Goal: Task Accomplishment & Management: Complete application form

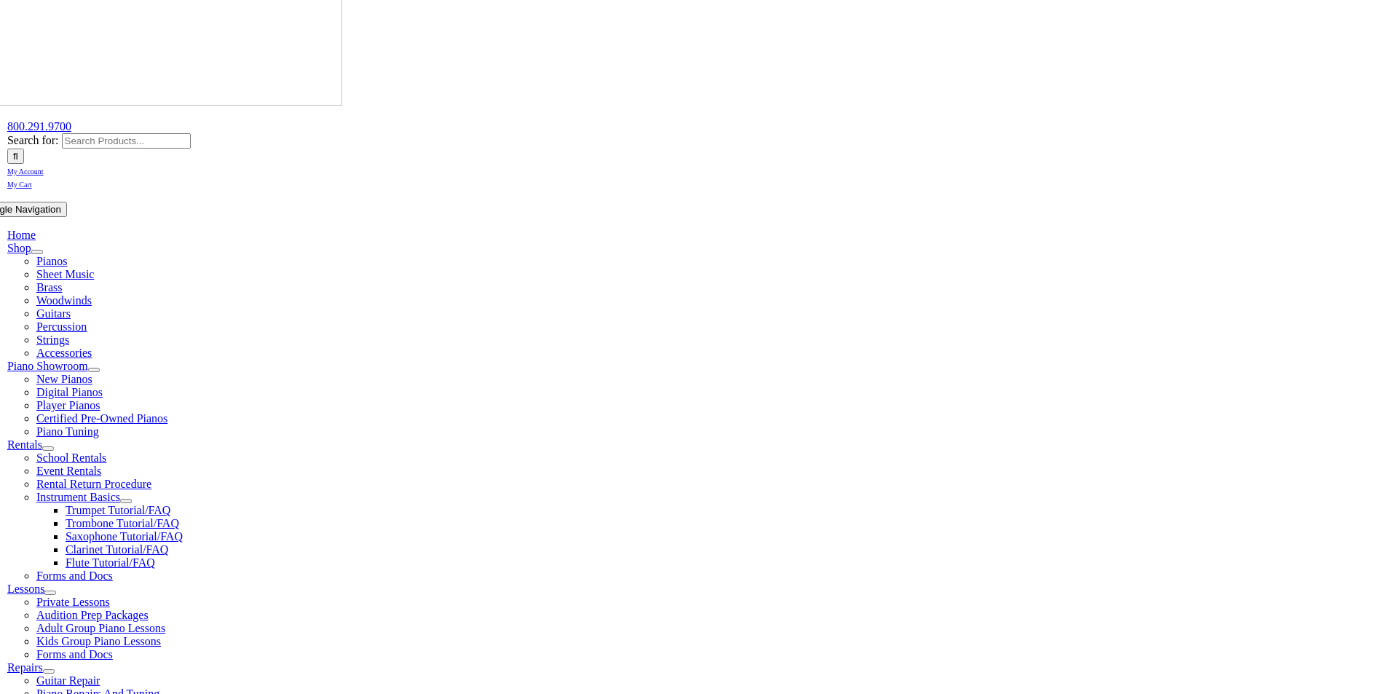
scroll to position [97, 0]
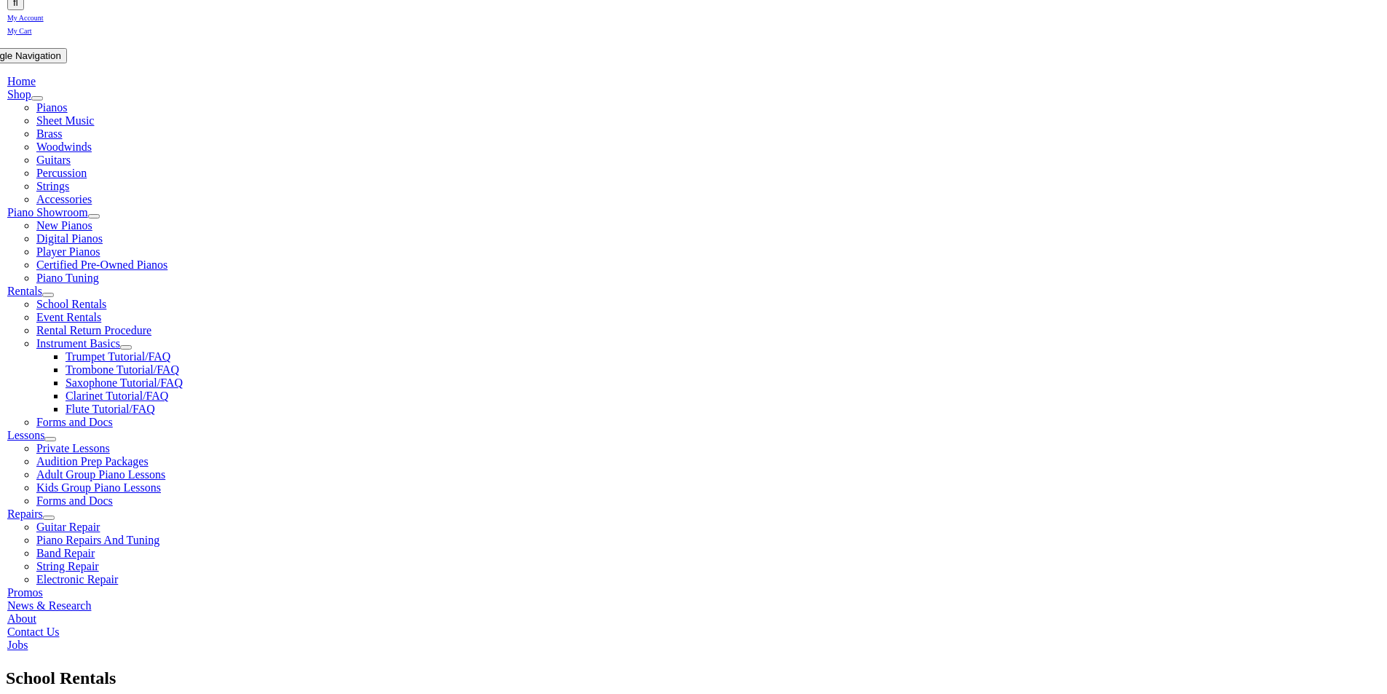
scroll to position [87, 0]
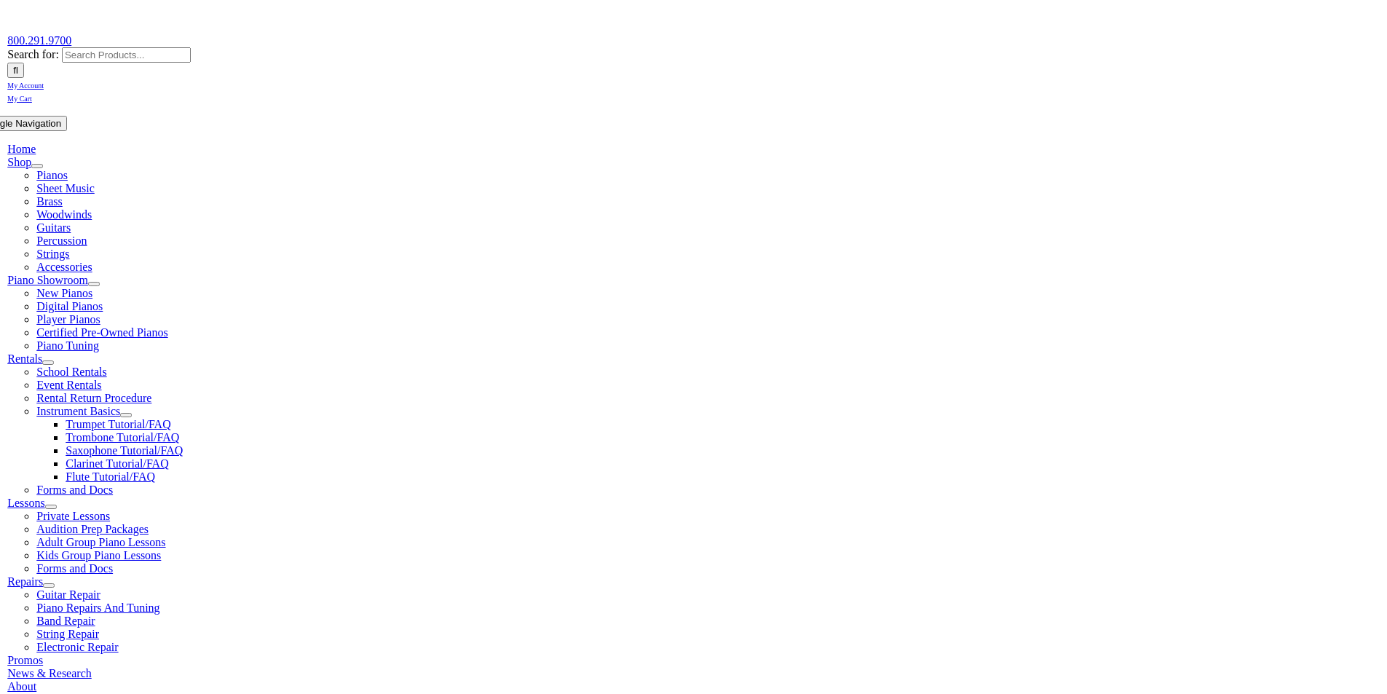
scroll to position [170, 0]
